Goal: Task Accomplishment & Management: Use online tool/utility

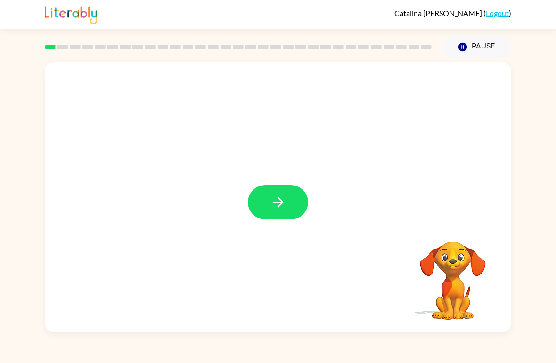
click at [269, 208] on button "button" at bounding box center [278, 202] width 60 height 34
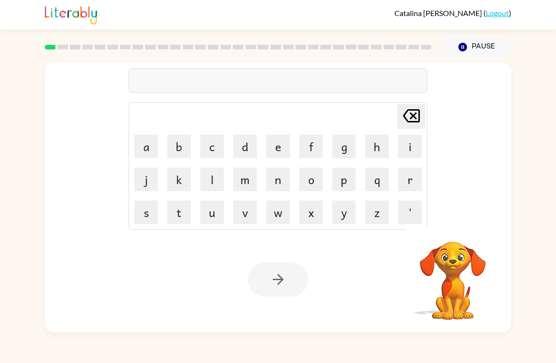
click at [181, 157] on button "b" at bounding box center [179, 147] width 24 height 24
click at [317, 181] on button "o" at bounding box center [311, 180] width 24 height 24
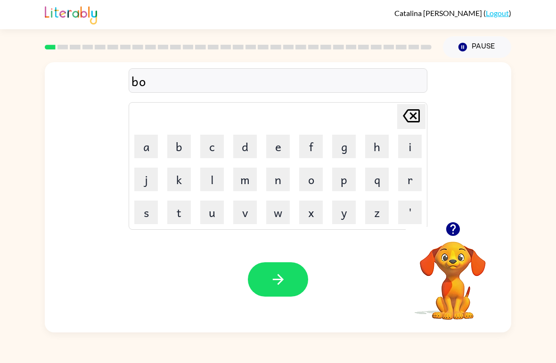
click at [33, 177] on div "bo Delete Delete last character input a b c d e f g h i j k l m n o p q r s t u…" at bounding box center [278, 195] width 556 height 275
click at [411, 176] on button "r" at bounding box center [410, 180] width 24 height 24
click at [249, 140] on button "d" at bounding box center [245, 147] width 24 height 24
click at [271, 146] on button "e" at bounding box center [278, 147] width 24 height 24
click at [402, 175] on button "r" at bounding box center [410, 180] width 24 height 24
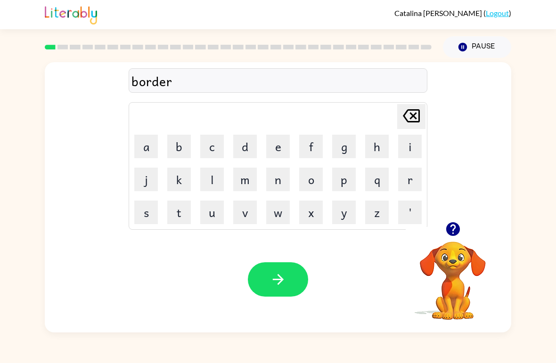
click at [305, 276] on button "button" at bounding box center [278, 280] width 60 height 34
click at [458, 217] on div "[PERSON_NAME] last character input a b c d e f g h i j k l m n o p q r s t u v …" at bounding box center [278, 142] width 467 height 160
click at [454, 241] on button "button" at bounding box center [453, 229] width 24 height 24
click at [455, 228] on video "Your browser must support playing .mp4 files to use Literably. Please try using…" at bounding box center [453, 274] width 94 height 94
click at [207, 154] on button "c" at bounding box center [212, 147] width 24 height 24
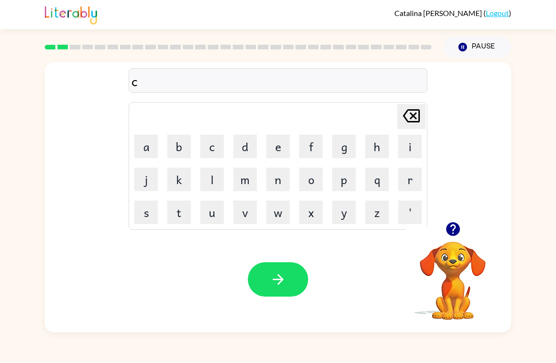
click at [316, 175] on button "o" at bounding box center [311, 180] width 24 height 24
click at [207, 215] on button "u" at bounding box center [212, 213] width 24 height 24
click at [181, 206] on button "t" at bounding box center [179, 213] width 24 height 24
click at [288, 279] on button "button" at bounding box center [278, 280] width 60 height 34
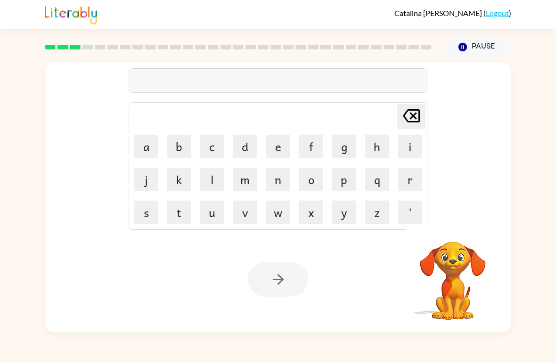
click at [546, 237] on div "[PERSON_NAME] last character input a b c d e f g h i j k l m n o p q r s t u v …" at bounding box center [278, 195] width 556 height 275
click at [207, 177] on button "l" at bounding box center [212, 180] width 24 height 24
click at [320, 178] on button "o" at bounding box center [311, 180] width 24 height 24
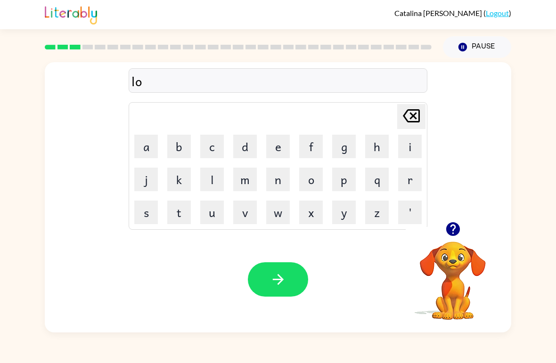
click at [218, 145] on button "c" at bounding box center [212, 147] width 24 height 24
click at [146, 144] on button "a" at bounding box center [146, 147] width 24 height 24
click at [183, 212] on button "t" at bounding box center [179, 213] width 24 height 24
click at [281, 144] on button "e" at bounding box center [278, 147] width 24 height 24
click at [295, 287] on button "button" at bounding box center [278, 280] width 60 height 34
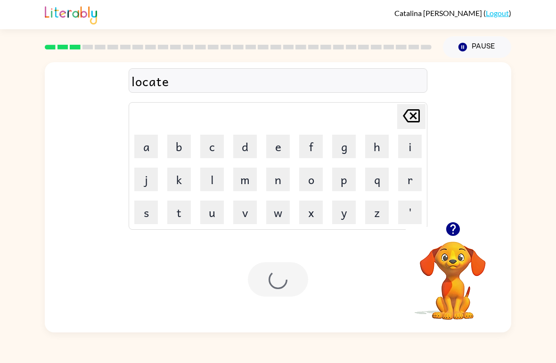
click at [295, 287] on div at bounding box center [278, 280] width 60 height 34
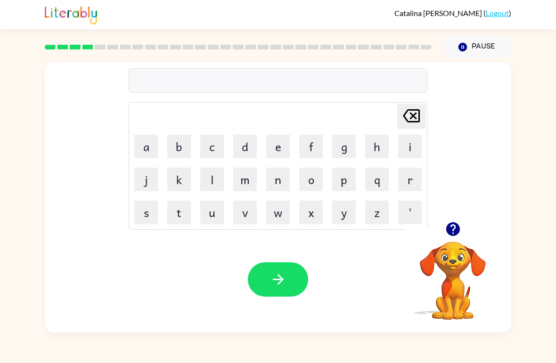
click at [177, 207] on button "t" at bounding box center [179, 213] width 24 height 24
click at [283, 215] on button "w" at bounding box center [278, 213] width 24 height 24
click at [411, 145] on button "i" at bounding box center [410, 147] width 24 height 24
click at [289, 180] on button "n" at bounding box center [278, 180] width 24 height 24
click at [284, 284] on icon "button" at bounding box center [278, 279] width 16 height 16
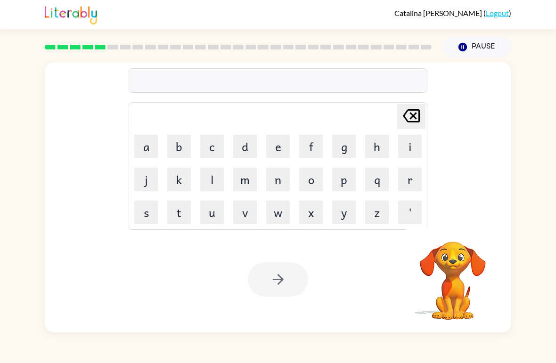
click at [285, 186] on button "n" at bounding box center [278, 180] width 24 height 24
click at [284, 147] on button "e" at bounding box center [278, 147] width 24 height 24
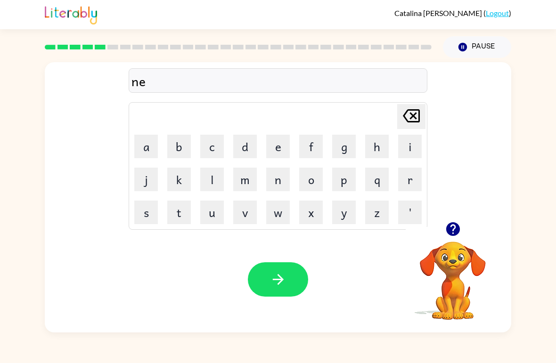
click at [411, 177] on button "r" at bounding box center [410, 180] width 24 height 24
click at [149, 155] on button "a" at bounding box center [146, 147] width 24 height 24
click at [215, 181] on button "l" at bounding box center [212, 180] width 24 height 24
click at [349, 220] on button "y" at bounding box center [344, 213] width 24 height 24
click at [303, 289] on button "button" at bounding box center [278, 280] width 60 height 34
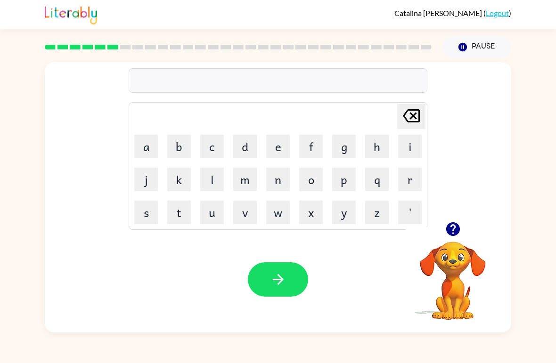
click at [186, 141] on button "b" at bounding box center [179, 147] width 24 height 24
click at [411, 152] on button "i" at bounding box center [410, 147] width 24 height 24
click at [351, 146] on button "g" at bounding box center [344, 147] width 24 height 24
click at [409, 117] on icon "[PERSON_NAME] last character input" at bounding box center [411, 116] width 23 height 23
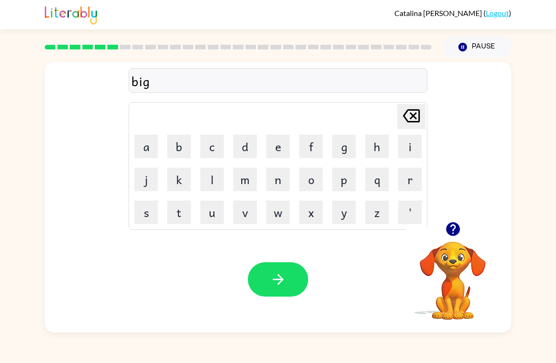
click at [376, 150] on button "h" at bounding box center [377, 147] width 24 height 24
click at [277, 148] on button "e" at bounding box center [278, 147] width 24 height 24
click at [246, 152] on button "d" at bounding box center [245, 147] width 24 height 24
click at [295, 283] on button "button" at bounding box center [278, 280] width 60 height 34
click at [187, 210] on button "t" at bounding box center [179, 213] width 24 height 24
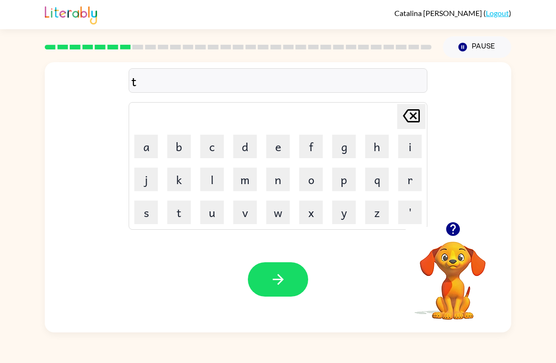
click at [411, 173] on button "r" at bounding box center [410, 180] width 24 height 24
click at [404, 145] on button "i" at bounding box center [410, 147] width 24 height 24
click at [212, 156] on button "c" at bounding box center [212, 147] width 24 height 24
click at [219, 184] on button "l" at bounding box center [212, 180] width 24 height 24
click at [411, 113] on icon "[PERSON_NAME] last character input" at bounding box center [411, 116] width 23 height 23
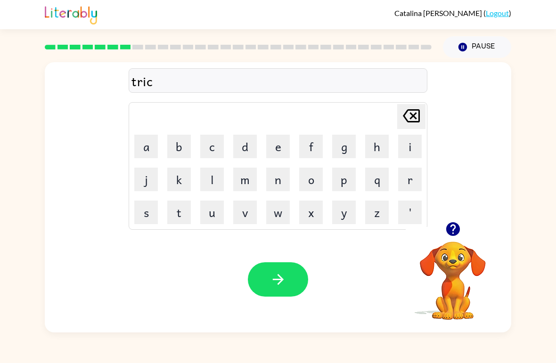
click at [169, 176] on button "k" at bounding box center [179, 180] width 24 height 24
click at [214, 190] on button "l" at bounding box center [212, 180] width 24 height 24
click at [279, 285] on icon "button" at bounding box center [278, 279] width 16 height 16
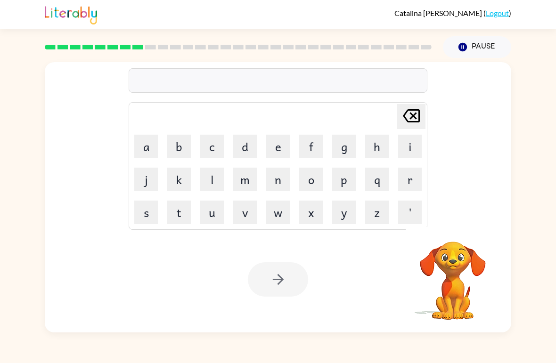
click at [124, 356] on div "[PERSON_NAME] ( Logout ) Pause Pause Delete Delete last character input a b c d…" at bounding box center [278, 181] width 556 height 363
click at [451, 228] on icon "button" at bounding box center [453, 229] width 16 height 16
click at [246, 183] on button "m" at bounding box center [245, 180] width 24 height 24
click at [412, 146] on button "i" at bounding box center [410, 147] width 24 height 24
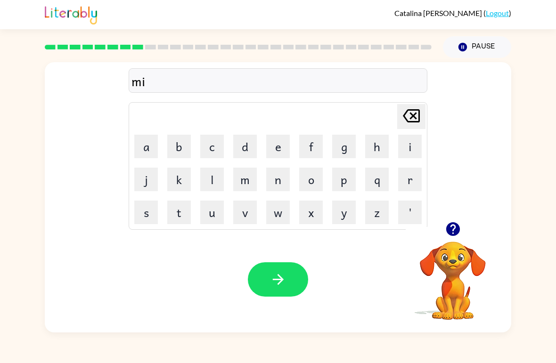
click at [407, 177] on button "r" at bounding box center [410, 180] width 24 height 24
click at [139, 180] on button "j" at bounding box center [146, 180] width 24 height 24
click at [419, 137] on button "i" at bounding box center [410, 147] width 24 height 24
click at [411, 116] on icon "[PERSON_NAME] last character input" at bounding box center [411, 116] width 23 height 23
click at [412, 110] on icon at bounding box center [411, 115] width 17 height 13
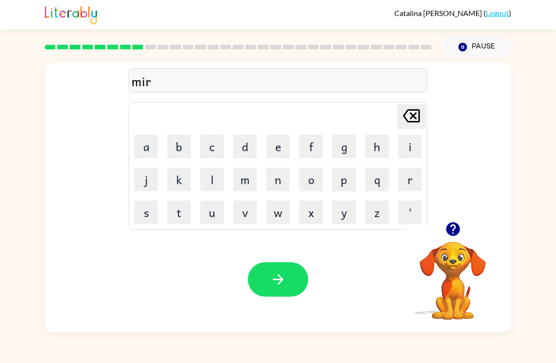
click at [143, 147] on button "a" at bounding box center [146, 147] width 24 height 24
click at [215, 170] on button "l" at bounding box center [212, 180] width 24 height 24
click at [296, 281] on button "button" at bounding box center [278, 280] width 60 height 34
click at [277, 179] on button "n" at bounding box center [278, 180] width 24 height 24
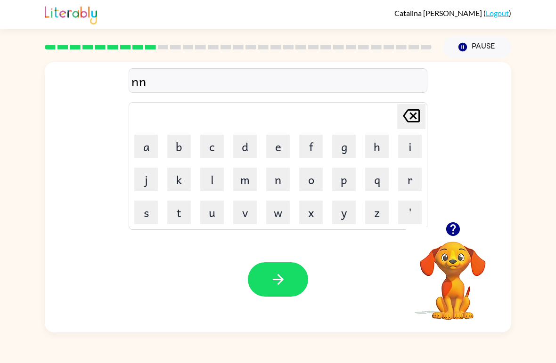
click at [422, 113] on icon "[PERSON_NAME] last character input" at bounding box center [411, 116] width 23 height 23
click at [276, 150] on button "e" at bounding box center [278, 147] width 24 height 24
click at [183, 156] on button "b" at bounding box center [179, 147] width 24 height 24
click at [208, 178] on button "l" at bounding box center [212, 180] width 24 height 24
click at [414, 116] on icon at bounding box center [411, 115] width 17 height 13
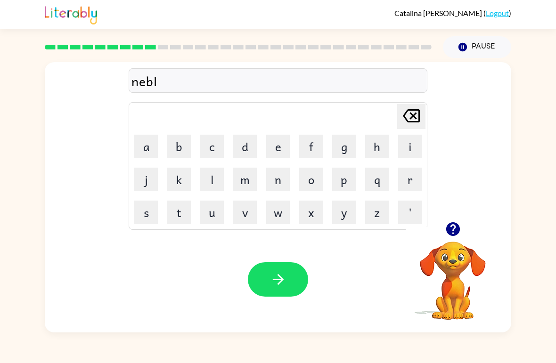
click at [414, 116] on icon at bounding box center [411, 115] width 17 height 13
click at [415, 114] on icon "[PERSON_NAME] last character input" at bounding box center [411, 116] width 23 height 23
click at [408, 147] on button "i" at bounding box center [410, 147] width 24 height 24
click at [186, 141] on button "b" at bounding box center [179, 147] width 24 height 24
click at [213, 176] on button "l" at bounding box center [212, 180] width 24 height 24
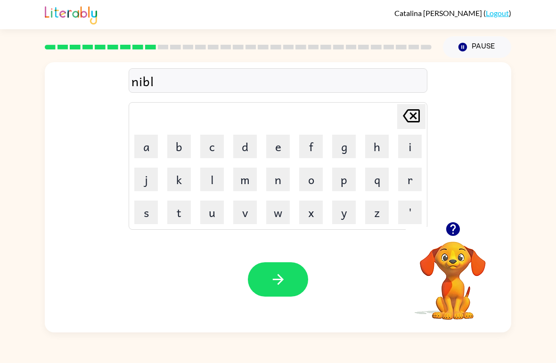
click at [293, 269] on button "button" at bounding box center [278, 280] width 60 height 34
click at [271, 180] on button "n" at bounding box center [278, 180] width 24 height 24
click at [415, 112] on icon "[PERSON_NAME] last character input" at bounding box center [411, 116] width 23 height 23
click at [314, 177] on button "o" at bounding box center [311, 180] width 24 height 24
click at [270, 191] on button "n" at bounding box center [278, 180] width 24 height 24
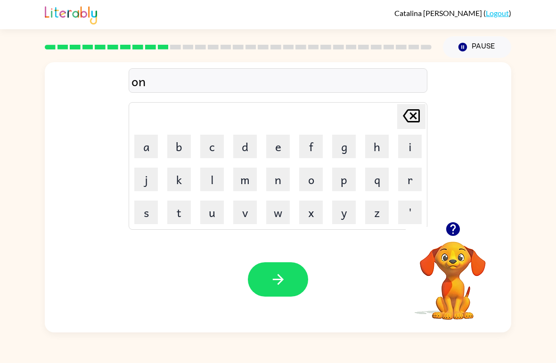
click at [312, 150] on button "f" at bounding box center [311, 147] width 24 height 24
click at [314, 176] on button "o" at bounding box center [311, 180] width 24 height 24
click at [447, 223] on icon "button" at bounding box center [453, 229] width 16 height 16
click at [209, 180] on button "l" at bounding box center [212, 180] width 24 height 24
click at [281, 287] on icon "button" at bounding box center [278, 279] width 16 height 16
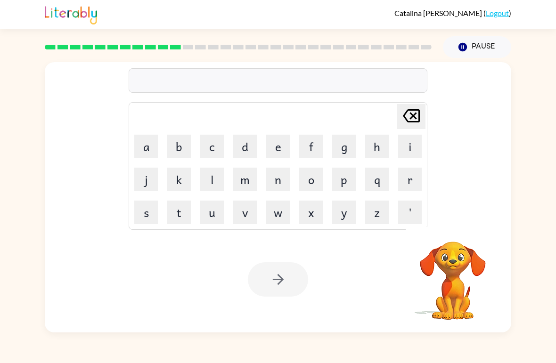
click at [245, 212] on button "v" at bounding box center [245, 213] width 24 height 24
click at [313, 186] on button "o" at bounding box center [311, 180] width 24 height 24
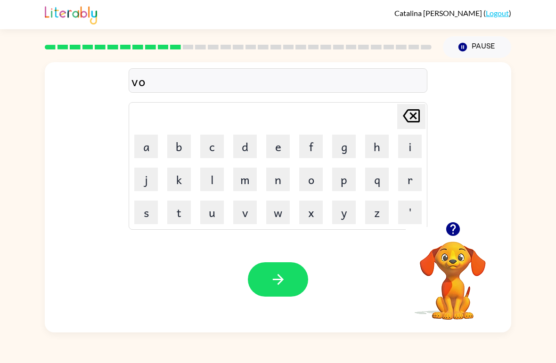
click at [181, 212] on button "t" at bounding box center [179, 213] width 24 height 24
click at [273, 148] on button "e" at bounding box center [278, 147] width 24 height 24
click at [285, 287] on icon "button" at bounding box center [278, 279] width 16 height 16
click at [167, 143] on button "b" at bounding box center [179, 147] width 24 height 24
click at [282, 151] on button "e" at bounding box center [278, 147] width 24 height 24
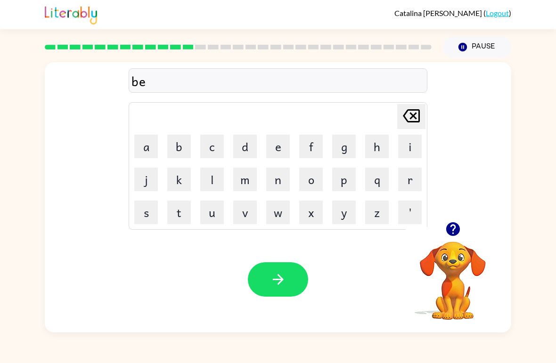
click at [251, 142] on button "d" at bounding box center [245, 147] width 24 height 24
click at [411, 211] on button "'" at bounding box center [410, 213] width 24 height 24
click at [419, 115] on icon at bounding box center [411, 115] width 17 height 13
click at [164, 211] on td "t" at bounding box center [179, 213] width 32 height 32
click at [176, 216] on button "t" at bounding box center [179, 213] width 24 height 24
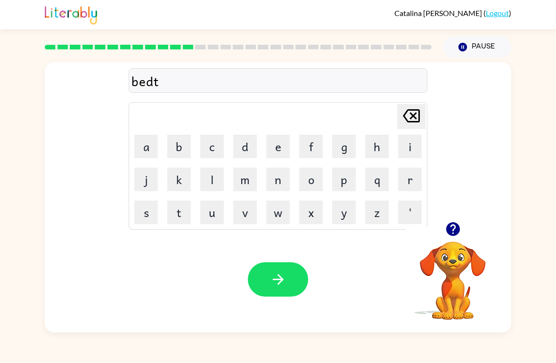
click at [412, 147] on button "i" at bounding box center [410, 147] width 24 height 24
click at [284, 215] on button "w" at bounding box center [278, 213] width 24 height 24
click at [413, 117] on icon at bounding box center [411, 115] width 17 height 13
click at [250, 182] on button "m" at bounding box center [245, 180] width 24 height 24
click at [268, 138] on button "e" at bounding box center [278, 147] width 24 height 24
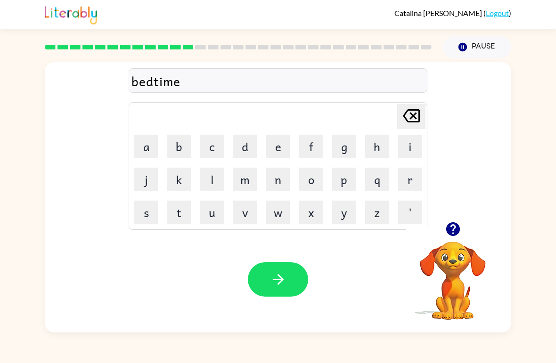
click at [261, 277] on button "button" at bounding box center [278, 280] width 60 height 34
click at [408, 148] on button "i" at bounding box center [410, 147] width 24 height 24
click at [280, 186] on button "n" at bounding box center [278, 180] width 24 height 24
click at [277, 151] on button "e" at bounding box center [278, 147] width 24 height 24
click at [157, 205] on button "s" at bounding box center [146, 213] width 24 height 24
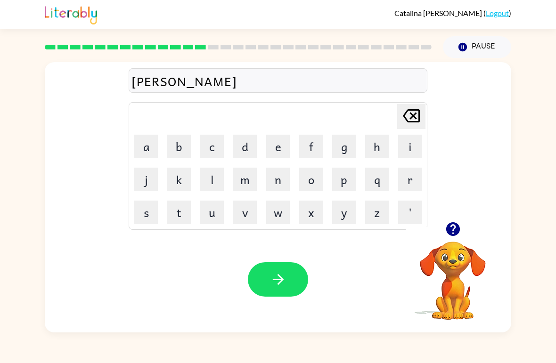
click at [275, 296] on button "button" at bounding box center [278, 280] width 60 height 34
click at [247, 150] on button "d" at bounding box center [245, 147] width 24 height 24
click at [280, 146] on button "e" at bounding box center [278, 147] width 24 height 24
click at [415, 129] on div "[PERSON_NAME] last character input" at bounding box center [411, 117] width 23 height 24
click at [411, 151] on button "i" at bounding box center [410, 147] width 24 height 24
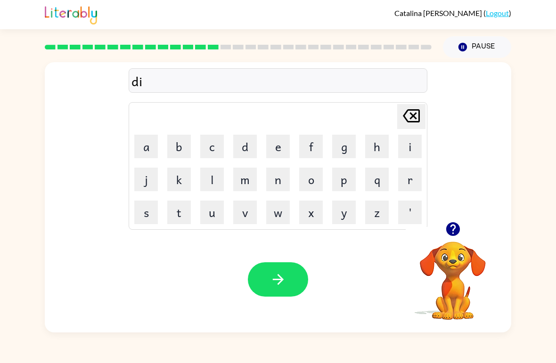
click at [219, 181] on button "l" at bounding box center [212, 180] width 24 height 24
click at [277, 150] on button "e" at bounding box center [278, 147] width 24 height 24
click at [233, 147] on button "d" at bounding box center [245, 147] width 24 height 24
click at [268, 280] on button "button" at bounding box center [278, 280] width 60 height 34
click at [186, 210] on button "t" at bounding box center [179, 213] width 24 height 24
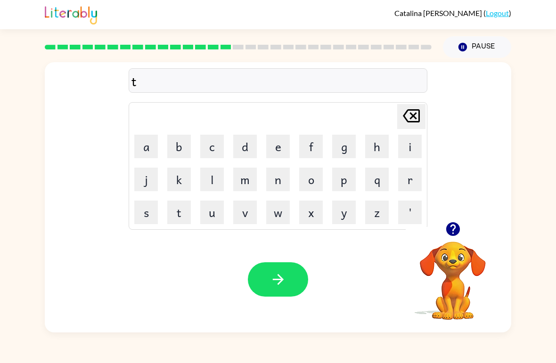
click at [205, 214] on button "u" at bounding box center [212, 213] width 24 height 24
click at [402, 181] on button "r" at bounding box center [410, 180] width 24 height 24
click at [275, 173] on button "n" at bounding box center [278, 180] width 24 height 24
click at [287, 276] on button "button" at bounding box center [278, 280] width 60 height 34
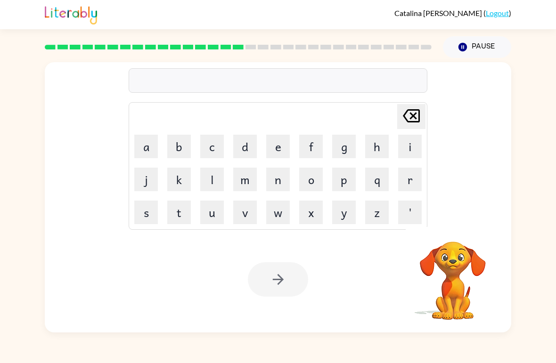
click at [156, 222] on button "s" at bounding box center [146, 213] width 24 height 24
click at [279, 153] on button "e" at bounding box center [278, 147] width 24 height 24
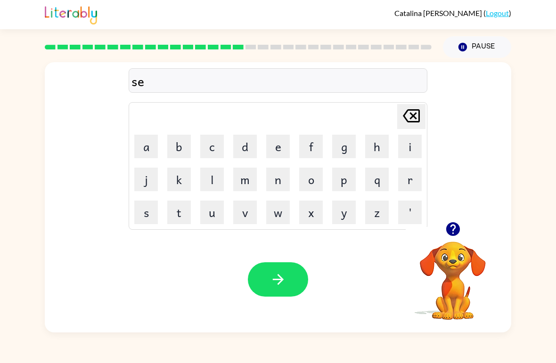
click at [181, 219] on button "t" at bounding box center [179, 213] width 24 height 24
click at [273, 276] on icon "button" at bounding box center [278, 279] width 16 height 16
click at [461, 229] on icon "button" at bounding box center [453, 229] width 16 height 16
click at [461, 229] on video "Your browser must support playing .mp4 files to use Literably. Please try using…" at bounding box center [453, 274] width 94 height 94
click at [344, 178] on button "p" at bounding box center [344, 180] width 24 height 24
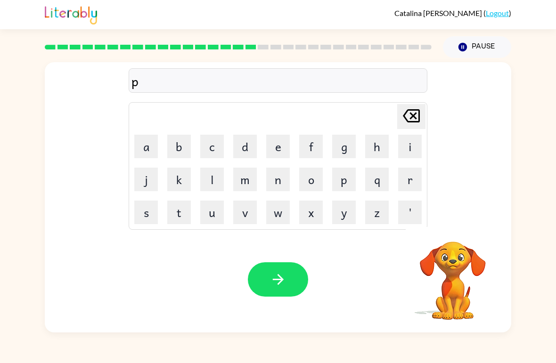
click at [411, 176] on button "r" at bounding box center [410, 180] width 24 height 24
click at [417, 145] on button "i" at bounding box center [410, 147] width 24 height 24
click at [279, 175] on button "n" at bounding box center [278, 180] width 24 height 24
click at [355, 139] on button "g" at bounding box center [344, 147] width 24 height 24
click at [279, 282] on icon "button" at bounding box center [278, 279] width 16 height 16
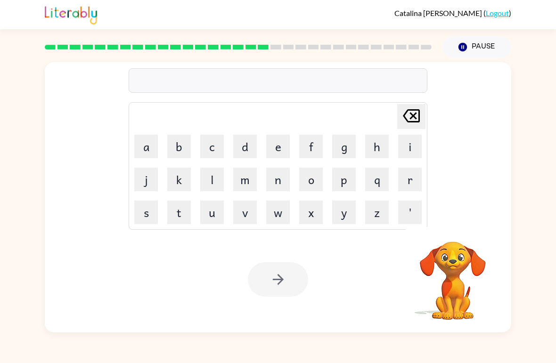
click at [360, 172] on td "p" at bounding box center [344, 180] width 32 height 32
click at [341, 182] on button "p" at bounding box center [344, 180] width 24 height 24
click at [218, 178] on button "l" at bounding box center [212, 180] width 24 height 24
click at [144, 155] on button "a" at bounding box center [146, 147] width 24 height 24
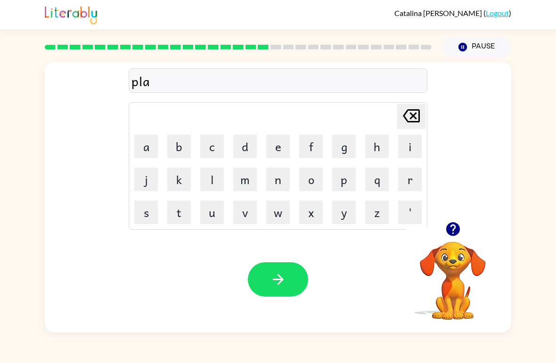
click at [150, 216] on button "s" at bounding box center [146, 213] width 24 height 24
click at [416, 123] on icon at bounding box center [411, 115] width 17 height 13
click at [172, 218] on button "t" at bounding box center [179, 213] width 24 height 24
click at [411, 148] on button "i" at bounding box center [410, 147] width 24 height 24
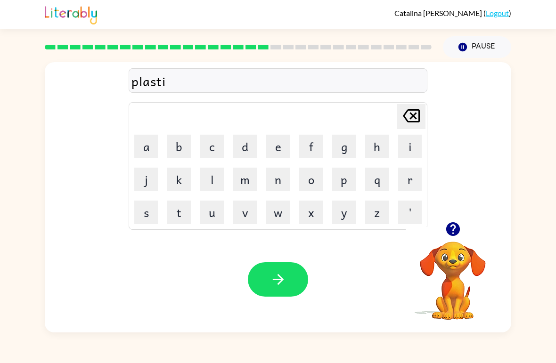
click at [170, 179] on button "k" at bounding box center [179, 180] width 24 height 24
click at [299, 272] on button "button" at bounding box center [278, 280] width 60 height 34
click at [450, 237] on icon "button" at bounding box center [453, 229] width 16 height 16
click at [183, 214] on button "t" at bounding box center [179, 213] width 24 height 24
click at [376, 148] on button "h" at bounding box center [377, 147] width 24 height 24
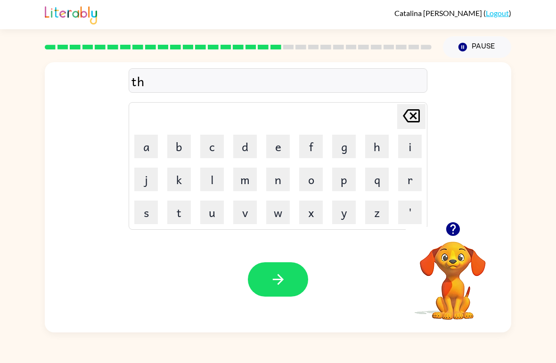
click at [407, 142] on button "i" at bounding box center [410, 147] width 24 height 24
click at [149, 205] on button "s" at bounding box center [146, 213] width 24 height 24
click at [347, 177] on button "p" at bounding box center [344, 180] width 24 height 24
click at [210, 189] on button "l" at bounding box center [212, 180] width 24 height 24
click at [153, 157] on button "a" at bounding box center [146, 147] width 24 height 24
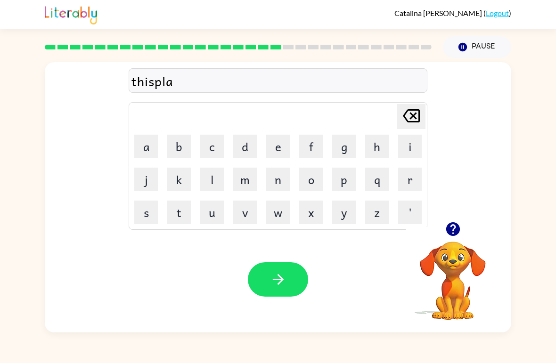
click at [333, 218] on button "y" at bounding box center [344, 213] width 24 height 24
click at [275, 273] on icon "button" at bounding box center [278, 279] width 16 height 16
click at [246, 144] on button "d" at bounding box center [245, 147] width 24 height 24
click at [308, 182] on button "o" at bounding box center [311, 180] width 24 height 24
click at [148, 206] on button "s" at bounding box center [146, 213] width 24 height 24
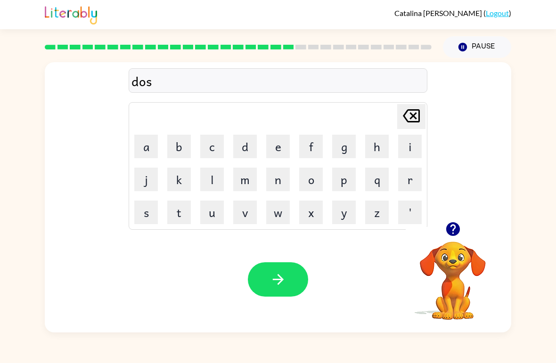
click at [173, 219] on button "t" at bounding box center [179, 213] width 24 height 24
click at [402, 148] on button "i" at bounding box center [410, 147] width 24 height 24
click at [245, 152] on button "d" at bounding box center [245, 147] width 24 height 24
click at [284, 272] on icon "button" at bounding box center [278, 279] width 16 height 16
click at [141, 208] on button "s" at bounding box center [146, 213] width 24 height 24
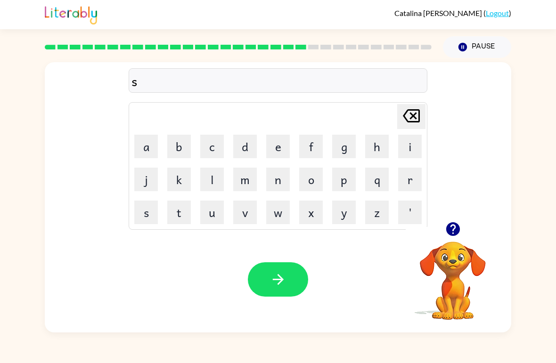
click at [403, 127] on icon "[PERSON_NAME] last character input" at bounding box center [411, 116] width 23 height 23
click at [457, 223] on icon "button" at bounding box center [453, 229] width 16 height 16
click at [446, 229] on video "Your browser must support playing .mp4 files to use Literably. Please try using…" at bounding box center [453, 274] width 94 height 94
click at [147, 219] on button "s" at bounding box center [146, 213] width 24 height 24
click at [339, 185] on button "p" at bounding box center [344, 180] width 24 height 24
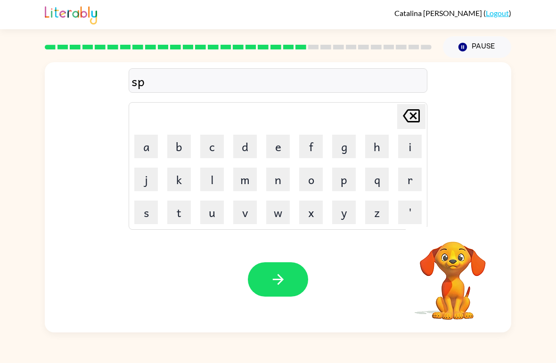
click at [404, 150] on button "i" at bounding box center [410, 147] width 24 height 24
click at [175, 215] on button "t" at bounding box center [179, 213] width 24 height 24
click at [247, 150] on button "d" at bounding box center [245, 147] width 24 height 24
click at [284, 296] on button "button" at bounding box center [278, 280] width 60 height 34
click at [417, 177] on button "r" at bounding box center [410, 180] width 24 height 24
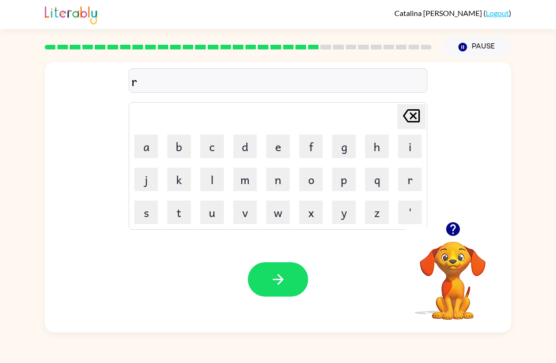
click at [150, 154] on button "a" at bounding box center [146, 147] width 24 height 24
click at [413, 144] on button "i" at bounding box center [410, 147] width 24 height 24
click at [274, 184] on button "n" at bounding box center [278, 180] width 24 height 24
click at [217, 152] on button "c" at bounding box center [212, 147] width 24 height 24
click at [314, 185] on button "o" at bounding box center [311, 180] width 24 height 24
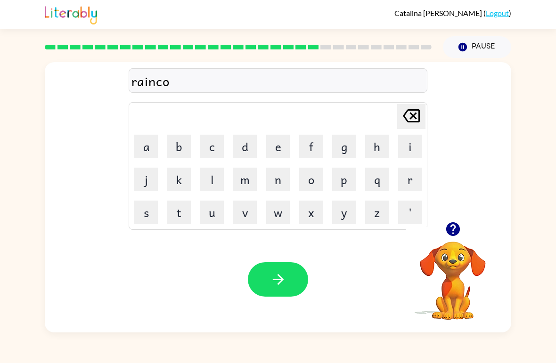
click at [217, 215] on button "u" at bounding box center [212, 213] width 24 height 24
click at [176, 215] on button "t" at bounding box center [179, 213] width 24 height 24
click at [297, 271] on button "button" at bounding box center [278, 280] width 60 height 34
click at [342, 56] on div at bounding box center [238, 47] width 398 height 33
click at [444, 233] on button "button" at bounding box center [453, 229] width 24 height 24
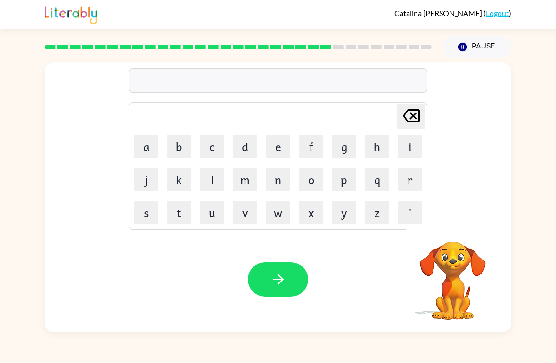
click at [243, 190] on button "m" at bounding box center [245, 180] width 24 height 24
click at [148, 147] on button "a" at bounding box center [146, 147] width 24 height 24
click at [409, 168] on button "r" at bounding box center [410, 180] width 24 height 24
click at [216, 144] on button "c" at bounding box center [212, 147] width 24 height 24
click at [179, 183] on button "k" at bounding box center [179, 180] width 24 height 24
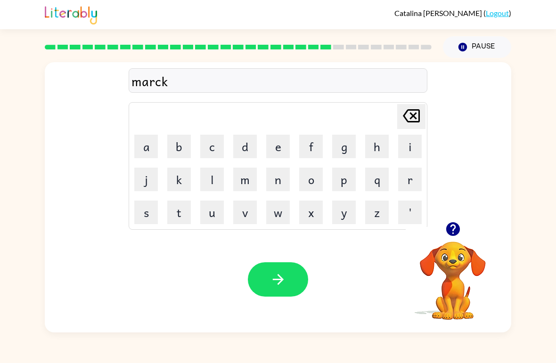
click at [275, 144] on button "e" at bounding box center [278, 147] width 24 height 24
click at [409, 173] on button "r" at bounding box center [410, 180] width 24 height 24
click at [266, 294] on button "button" at bounding box center [278, 280] width 60 height 34
click at [149, 152] on button "a" at bounding box center [146, 147] width 24 height 24
click at [257, 200] on td "v" at bounding box center [245, 213] width 32 height 32
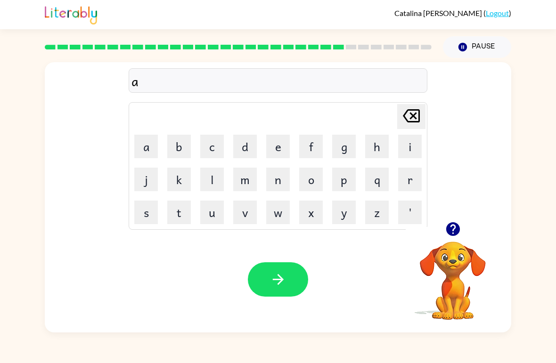
click at [247, 210] on button "v" at bounding box center [245, 213] width 24 height 24
click at [141, 142] on button "a" at bounding box center [146, 147] width 24 height 24
click at [138, 217] on button "s" at bounding box center [146, 213] width 24 height 24
click at [407, 155] on button "i" at bounding box center [410, 147] width 24 height 24
click at [280, 184] on button "n" at bounding box center [278, 180] width 24 height 24
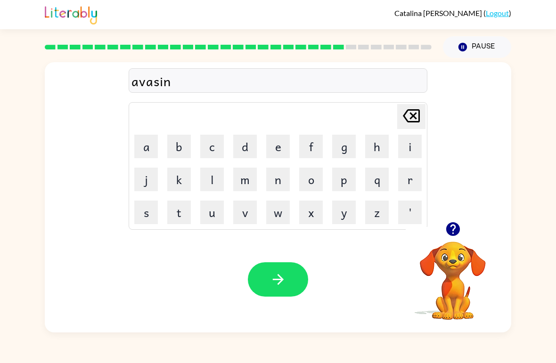
click at [354, 144] on button "g" at bounding box center [344, 147] width 24 height 24
click at [303, 268] on button "button" at bounding box center [278, 280] width 60 height 34
click at [281, 285] on div at bounding box center [278, 280] width 60 height 34
click at [340, 152] on button "g" at bounding box center [344, 147] width 24 height 24
click at [321, 182] on button "o" at bounding box center [311, 180] width 24 height 24
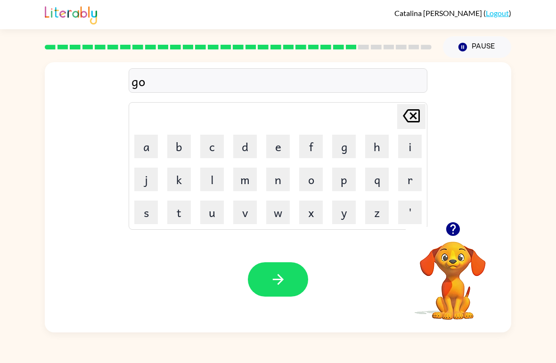
click at [173, 149] on button "b" at bounding box center [179, 147] width 24 height 24
click at [190, 176] on button "k" at bounding box center [179, 180] width 24 height 24
click at [410, 126] on icon "[PERSON_NAME] last character input" at bounding box center [411, 116] width 23 height 23
click at [210, 188] on button "l" at bounding box center [212, 180] width 24 height 24
click at [412, 144] on button "i" at bounding box center [410, 147] width 24 height 24
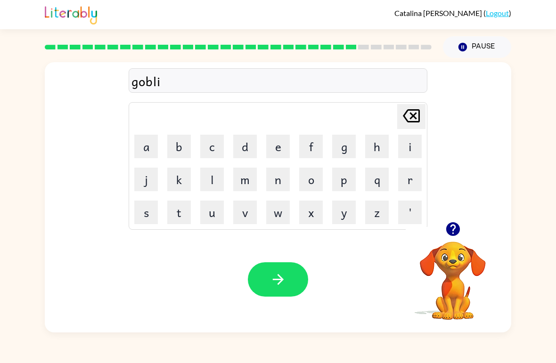
click at [288, 174] on button "n" at bounding box center [278, 180] width 24 height 24
click at [287, 265] on button "button" at bounding box center [278, 280] width 60 height 34
click at [343, 142] on button "g" at bounding box center [344, 147] width 24 height 24
click at [311, 188] on button "o" at bounding box center [311, 180] width 24 height 24
click at [251, 210] on button "v" at bounding box center [245, 213] width 24 height 24
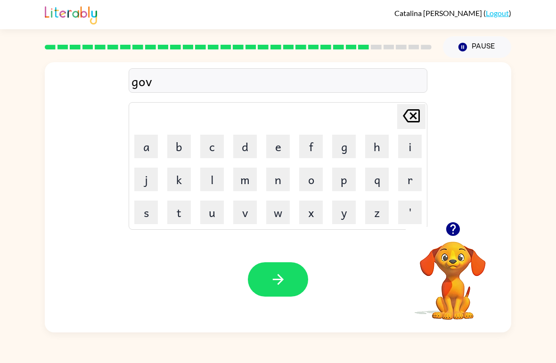
click at [284, 147] on button "e" at bounding box center [278, 147] width 24 height 24
click at [415, 169] on button "r" at bounding box center [410, 180] width 24 height 24
click at [248, 182] on button "m" at bounding box center [245, 180] width 24 height 24
click at [274, 145] on button "e" at bounding box center [278, 147] width 24 height 24
click at [177, 213] on button "t" at bounding box center [179, 213] width 24 height 24
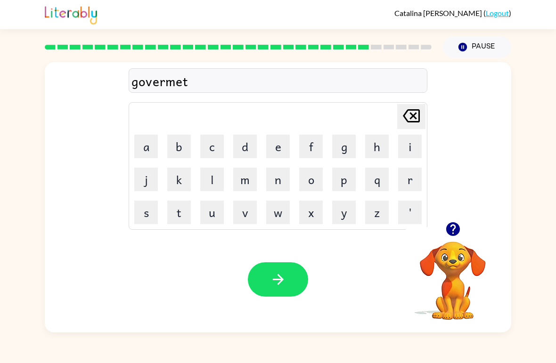
click at [272, 270] on button "button" at bounding box center [278, 280] width 60 height 34
click at [153, 214] on button "s" at bounding box center [146, 213] width 24 height 24
click at [174, 212] on button "t" at bounding box center [179, 213] width 24 height 24
click at [411, 176] on button "r" at bounding box center [410, 180] width 24 height 24
click at [409, 148] on button "i" at bounding box center [410, 147] width 24 height 24
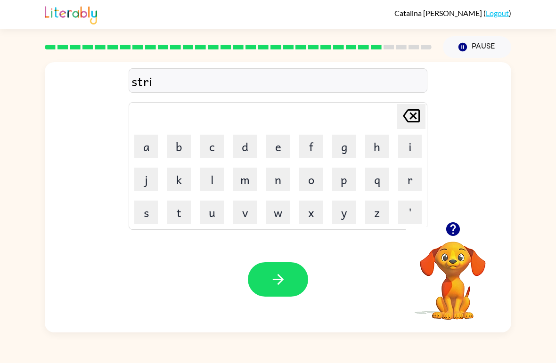
click at [271, 180] on button "n" at bounding box center [278, 180] width 24 height 24
click at [344, 146] on button "g" at bounding box center [344, 147] width 24 height 24
click at [278, 271] on button "button" at bounding box center [278, 280] width 60 height 34
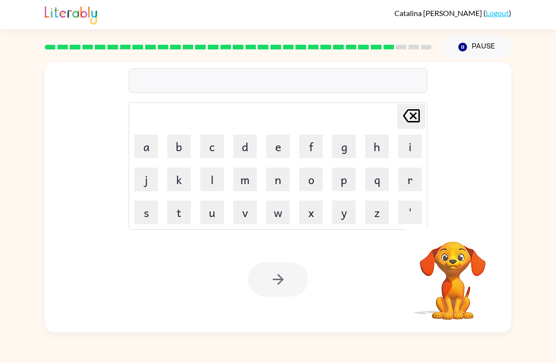
click at [3, 149] on div "[PERSON_NAME] last character input a b c d e f g h i j k l m n o p q r s t u v …" at bounding box center [278, 195] width 556 height 275
click at [143, 215] on button "s" at bounding box center [146, 213] width 24 height 24
click at [379, 152] on button "h" at bounding box center [377, 147] width 24 height 24
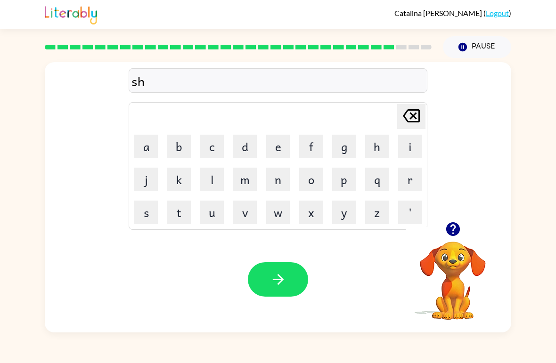
click at [136, 170] on button "j" at bounding box center [146, 180] width 24 height 24
click at [418, 125] on icon "[PERSON_NAME] last character input" at bounding box center [411, 116] width 23 height 23
click at [140, 149] on button "a" at bounding box center [146, 147] width 24 height 24
click at [345, 187] on button "p" at bounding box center [344, 180] width 24 height 24
click at [282, 147] on button "e" at bounding box center [278, 147] width 24 height 24
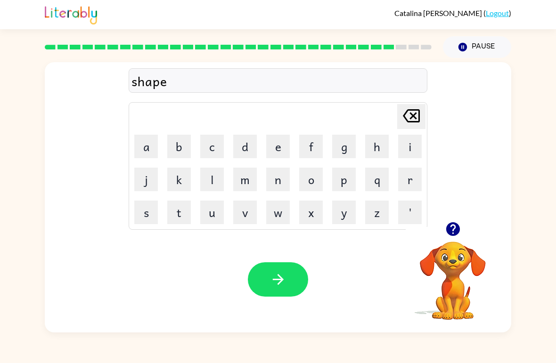
click at [281, 280] on icon "button" at bounding box center [277, 279] width 11 height 11
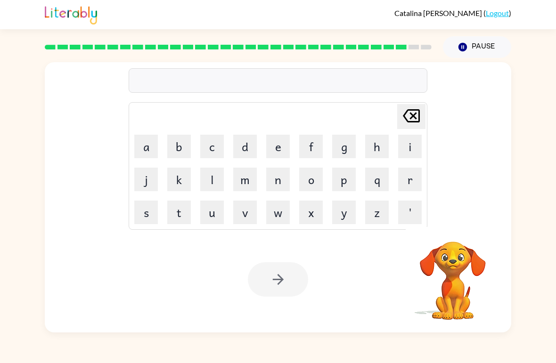
click at [210, 141] on button "c" at bounding box center [212, 147] width 24 height 24
click at [411, 121] on icon "[PERSON_NAME] last character input" at bounding box center [411, 116] width 23 height 23
click at [278, 144] on button "e" at bounding box center [278, 147] width 24 height 24
click at [321, 206] on button "x" at bounding box center [311, 213] width 24 height 24
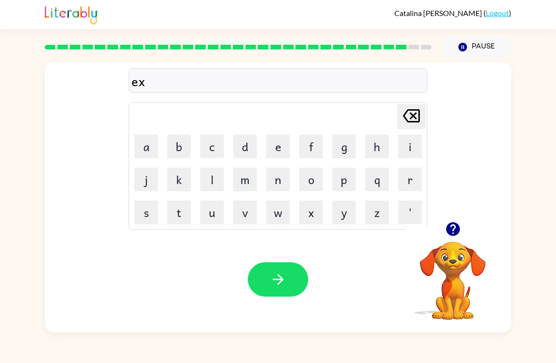
click at [278, 142] on button "e" at bounding box center [278, 147] width 24 height 24
click at [217, 175] on button "l" at bounding box center [212, 180] width 24 height 24
click at [275, 149] on button "e" at bounding box center [278, 147] width 24 height 24
click at [176, 217] on button "t" at bounding box center [179, 213] width 24 height 24
click at [296, 292] on button "button" at bounding box center [278, 280] width 60 height 34
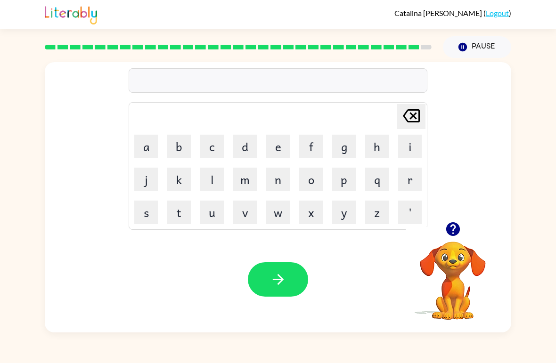
click at [148, 183] on button "j" at bounding box center [146, 180] width 24 height 24
click at [313, 178] on button "o" at bounding box center [311, 180] width 24 height 24
click at [179, 155] on button "b" at bounding box center [179, 147] width 24 height 24
click at [412, 184] on button "r" at bounding box center [410, 180] width 24 height 24
click at [414, 142] on button "i" at bounding box center [410, 147] width 24 height 24
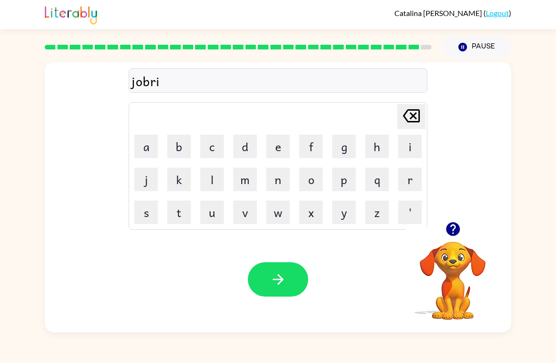
click at [214, 147] on button "c" at bounding box center [212, 147] width 24 height 24
click at [279, 147] on button "e" at bounding box center [278, 147] width 24 height 24
click at [402, 185] on button "r" at bounding box center [410, 180] width 24 height 24
click at [284, 279] on icon "button" at bounding box center [278, 279] width 16 height 16
